Goal: Task Accomplishment & Management: Use online tool/utility

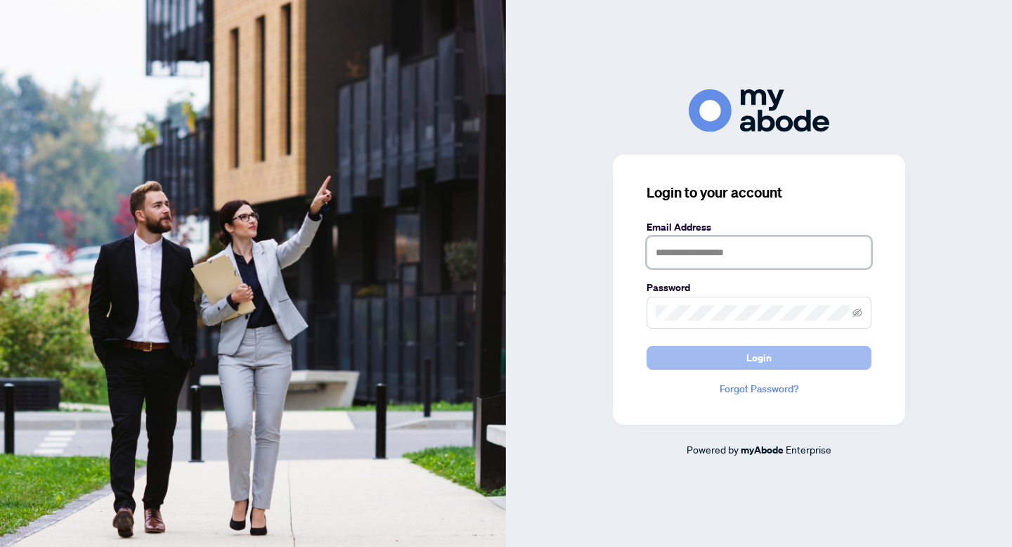
type input "**********"
click at [773, 359] on button "Login" at bounding box center [759, 358] width 225 height 24
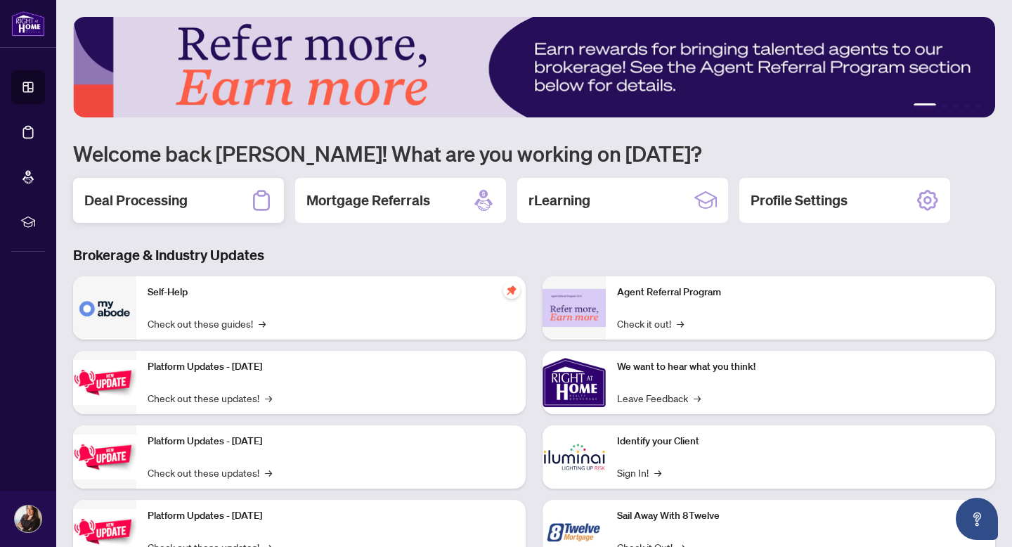
click at [128, 200] on h2 "Deal Processing" at bounding box center [135, 201] width 103 height 20
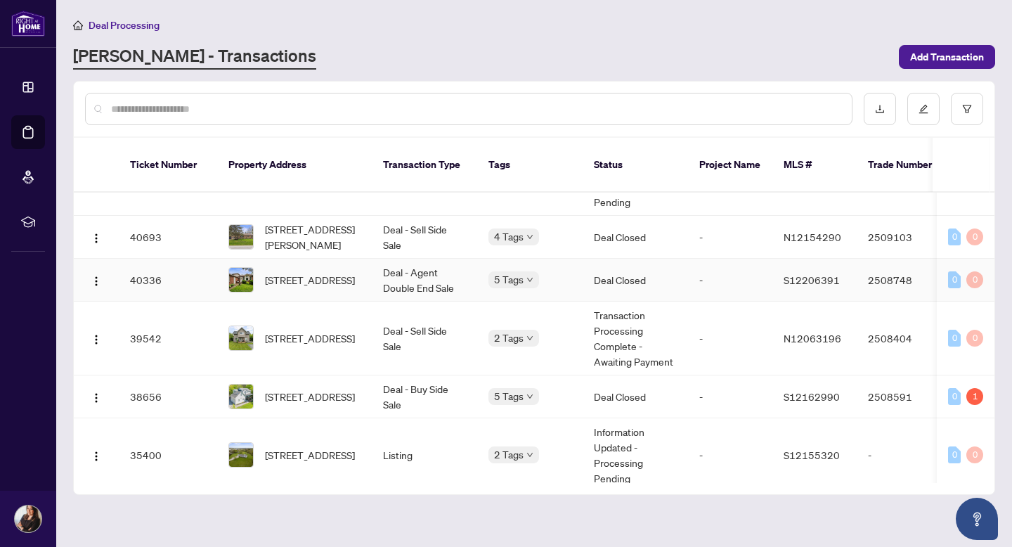
scroll to position [94, 0]
click at [320, 271] on span "[STREET_ADDRESS]" at bounding box center [310, 278] width 90 height 15
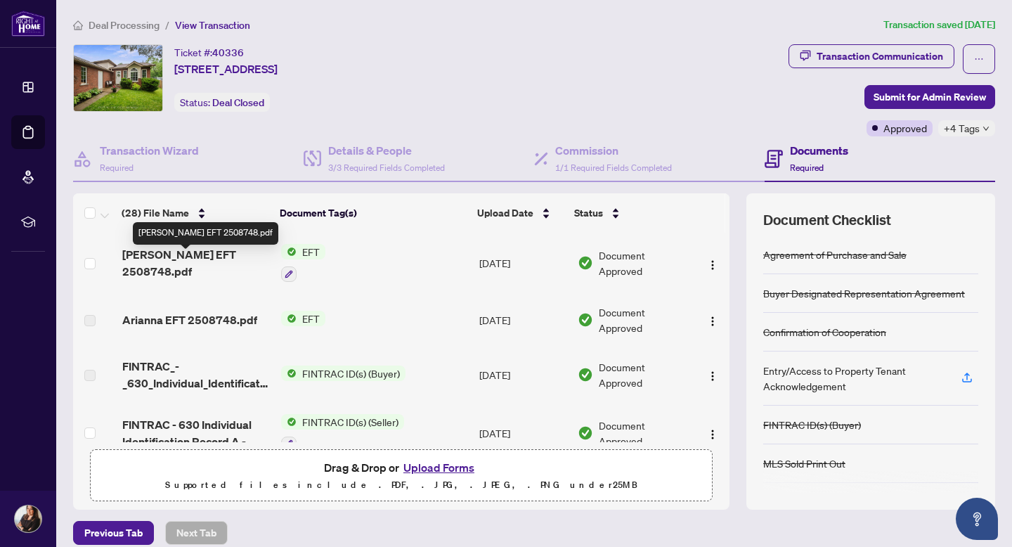
click at [230, 266] on span "[PERSON_NAME] EFT 2508748.pdf" at bounding box center [196, 263] width 148 height 34
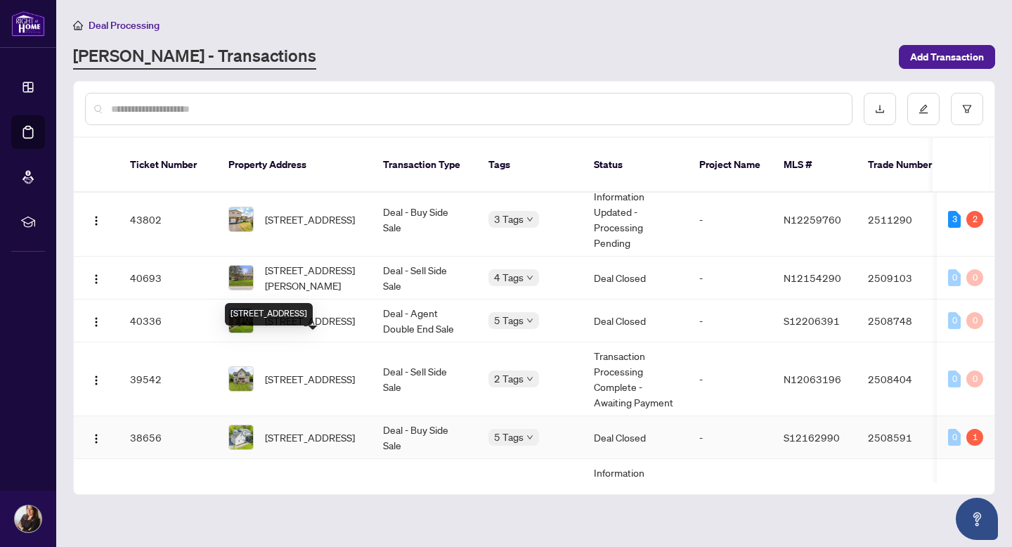
scroll to position [69, 0]
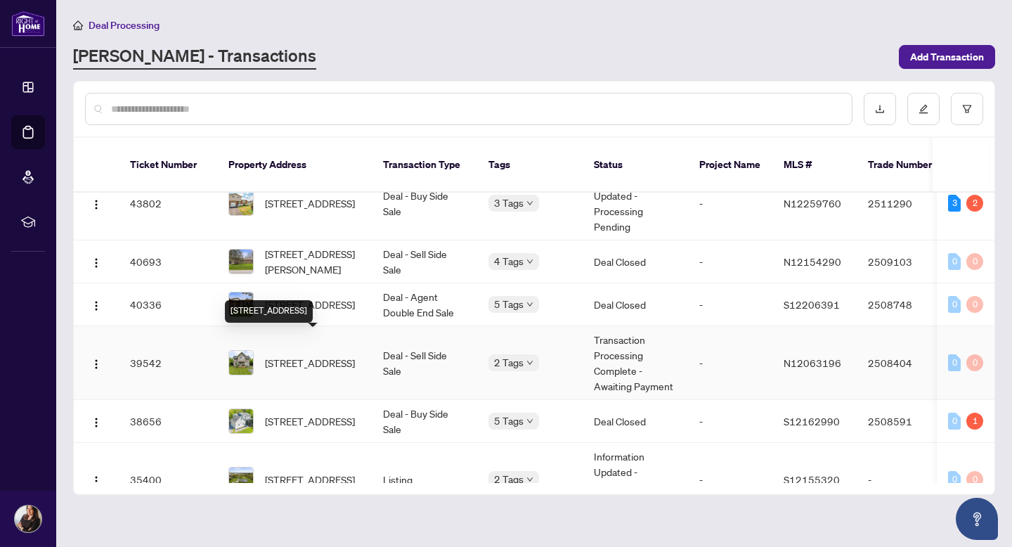
click at [313, 355] on span "[STREET_ADDRESS]" at bounding box center [310, 362] width 90 height 15
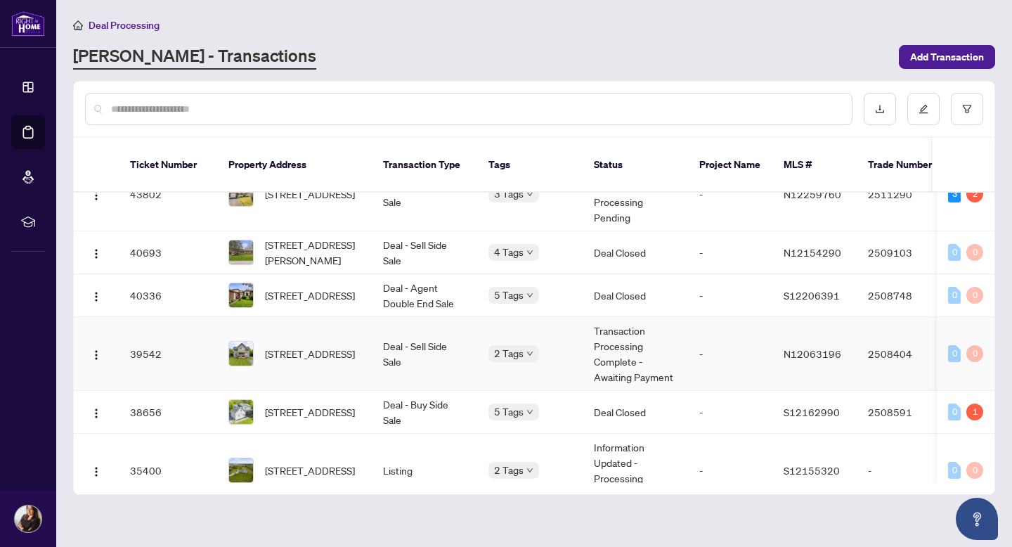
scroll to position [110, 0]
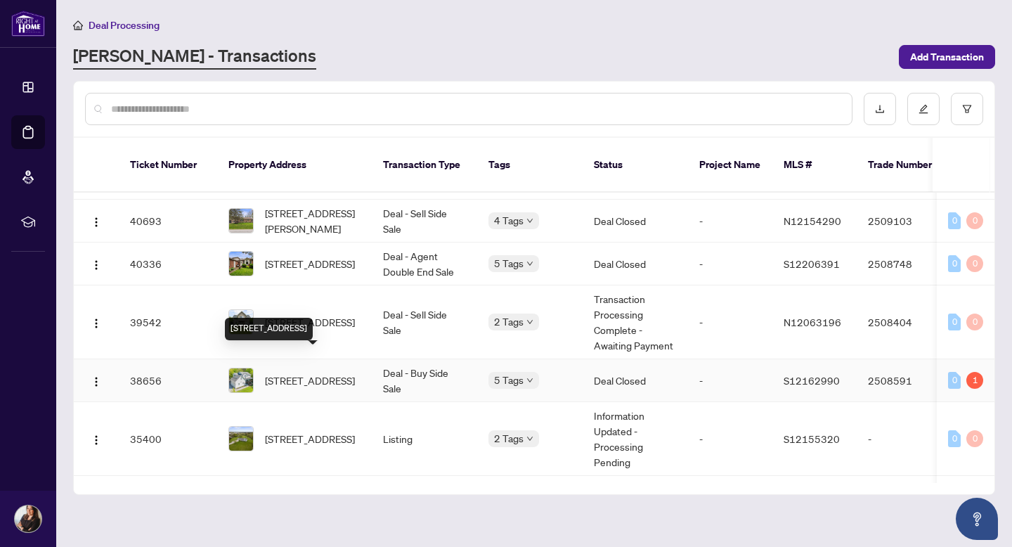
click at [288, 373] on span "[STREET_ADDRESS]" at bounding box center [310, 380] width 90 height 15
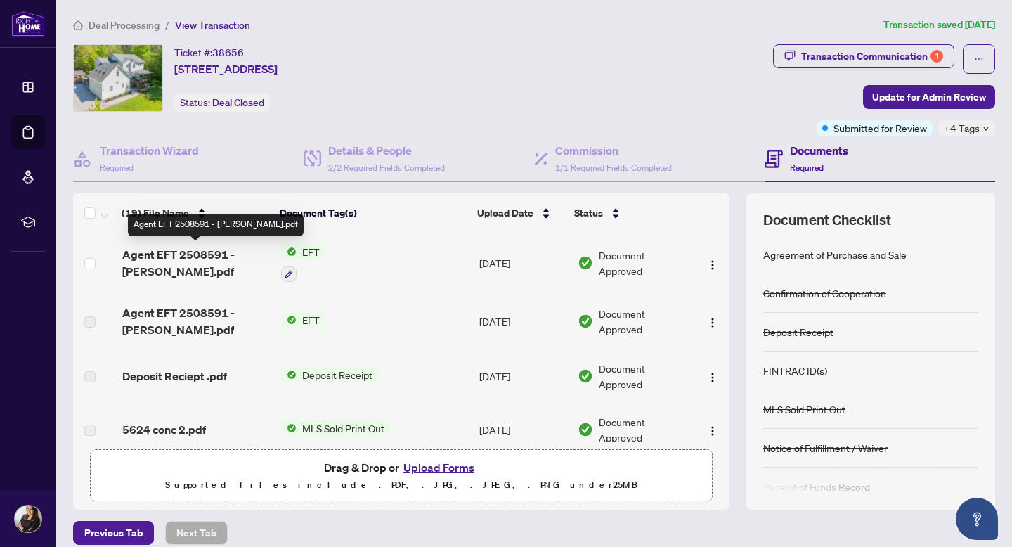
click at [193, 255] on span "Agent EFT 2508591 - [PERSON_NAME].pdf" at bounding box center [196, 263] width 148 height 34
